Goal: Navigation & Orientation: Understand site structure

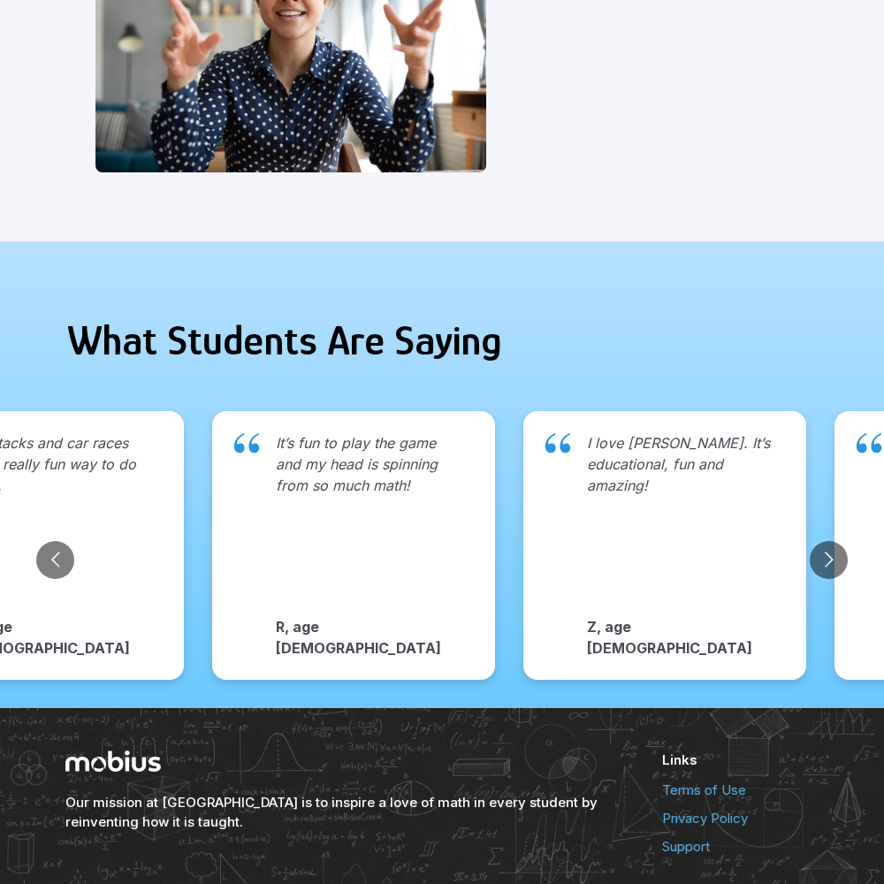
scroll to position [1816, 0]
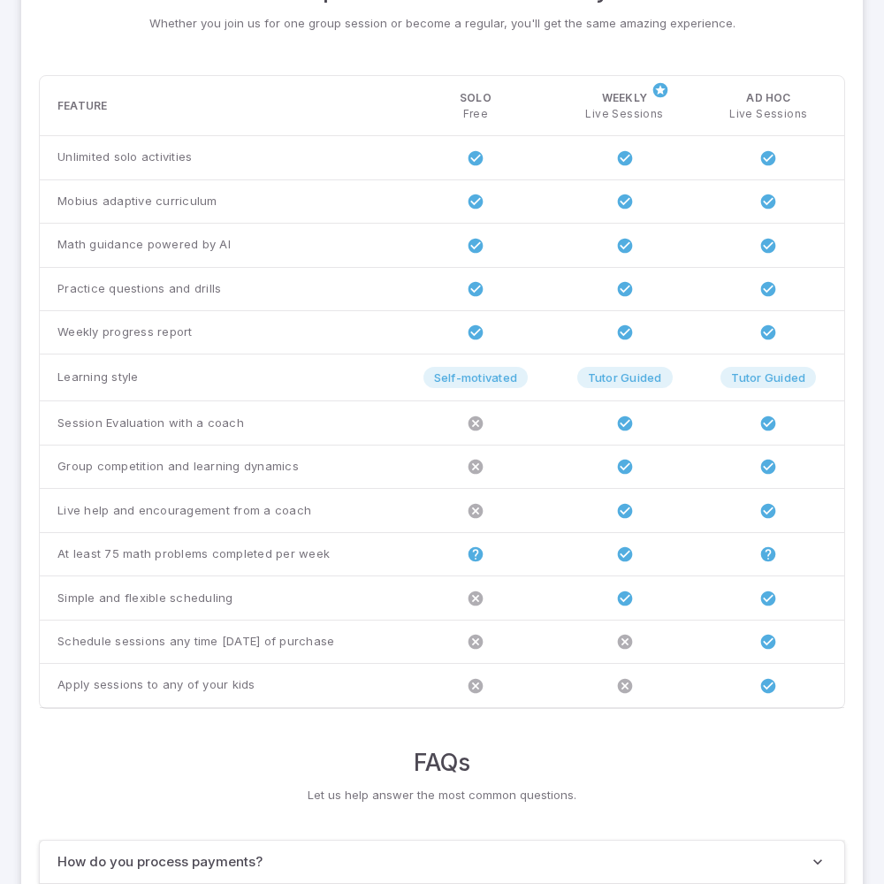
scroll to position [1355, 0]
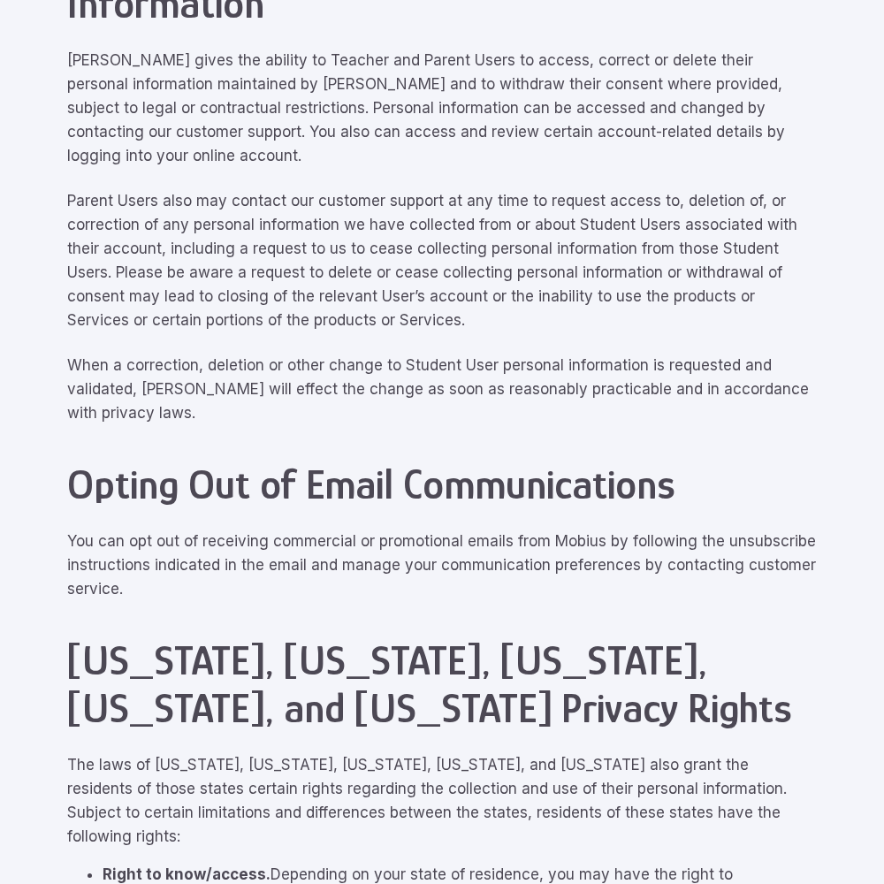
scroll to position [7952, 0]
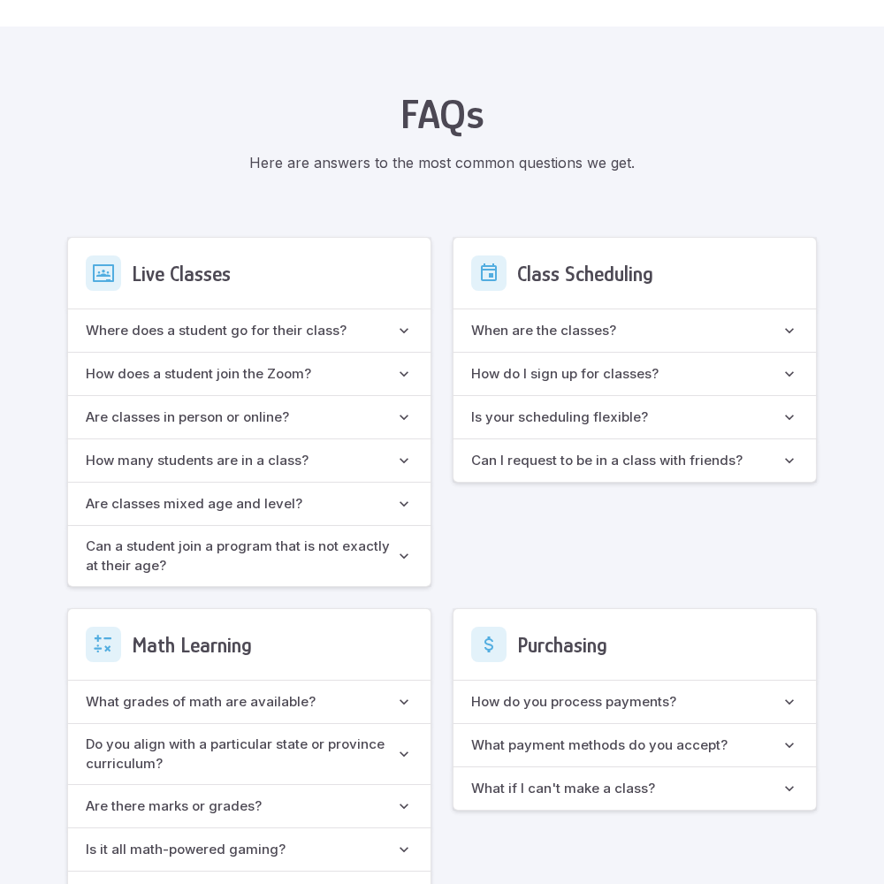
scroll to position [1569, 0]
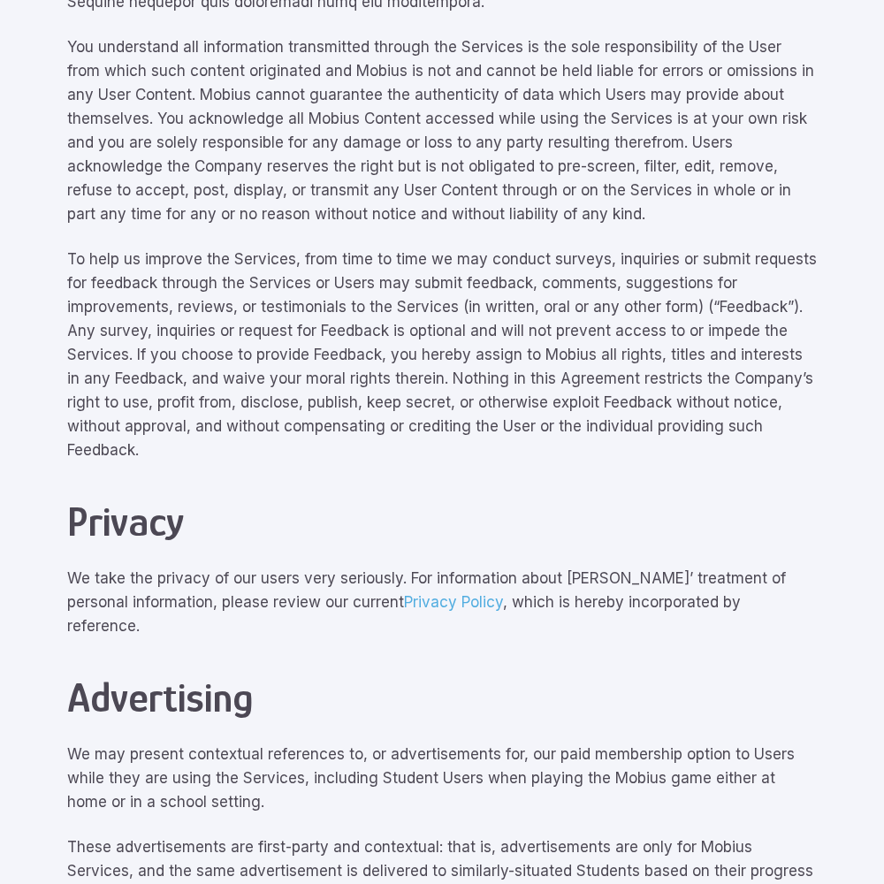
scroll to position [7952, 0]
